Goal: Use online tool/utility

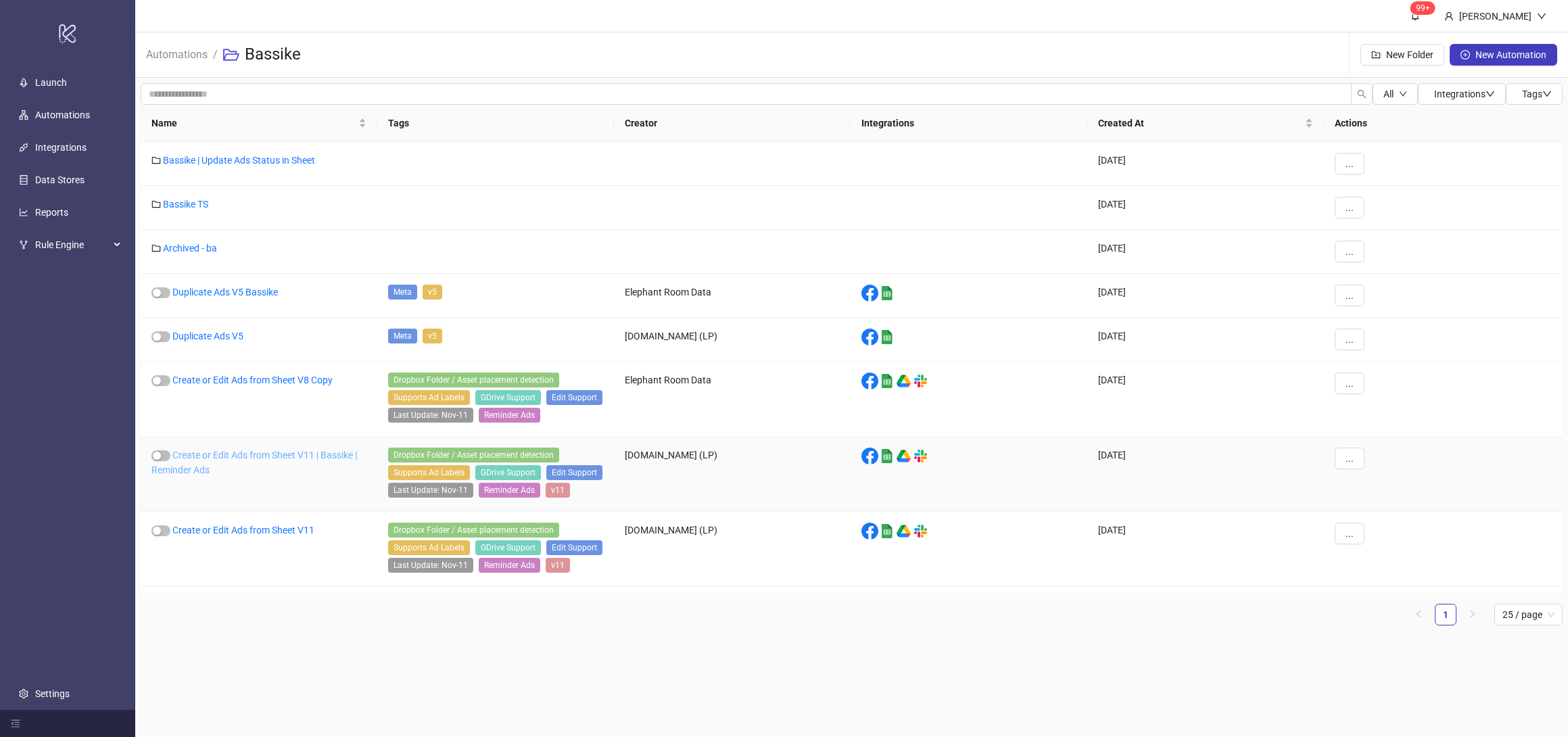
click at [269, 463] on link "Create or Edit Ads from Sheet V11 | Bassike | Reminder Ads" at bounding box center [254, 462] width 206 height 26
click at [277, 536] on link "Create or Edit Ads from Sheet V11" at bounding box center [243, 530] width 142 height 11
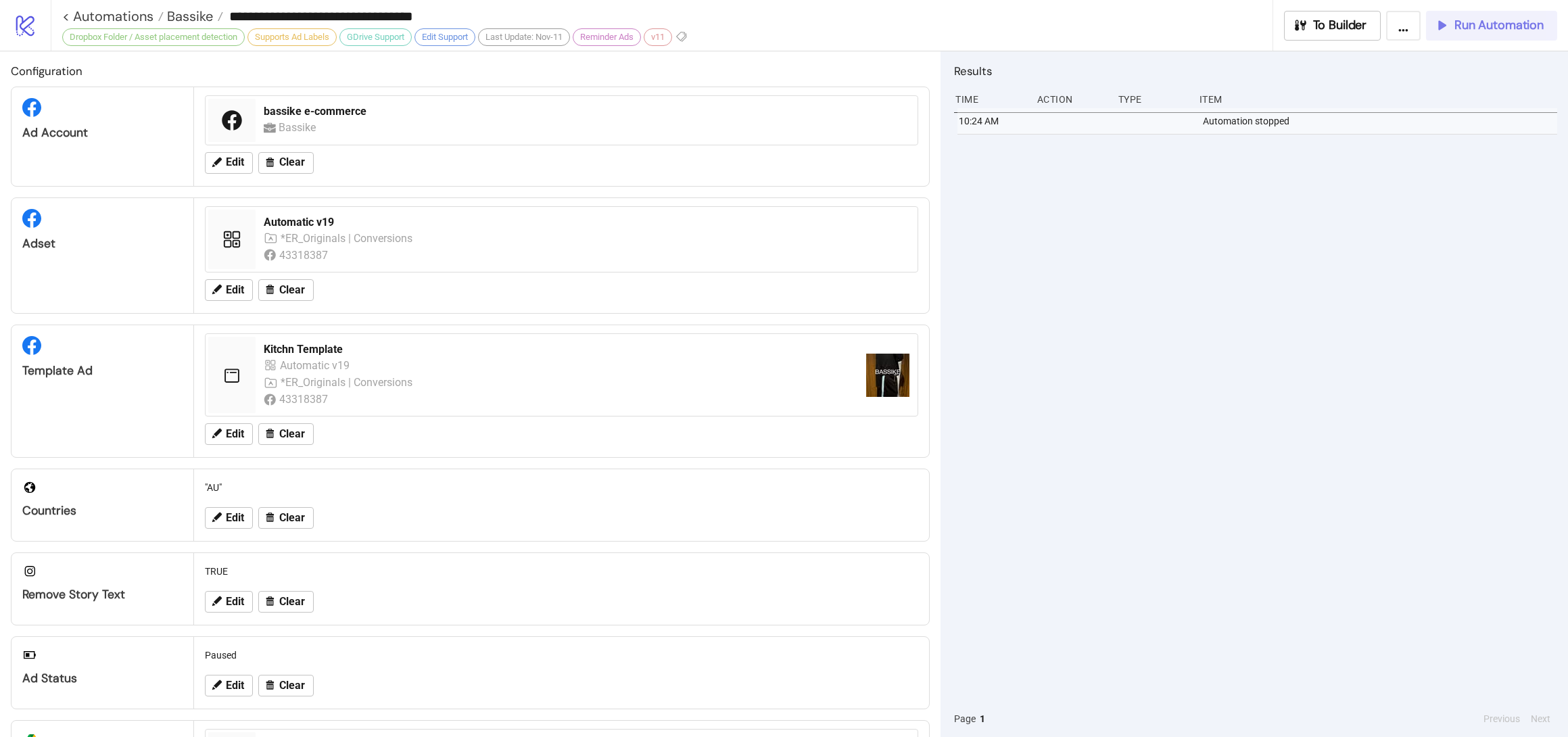
click at [1485, 19] on span "Run Automation" at bounding box center [1499, 25] width 89 height 16
